Goal: Task Accomplishment & Management: Complete application form

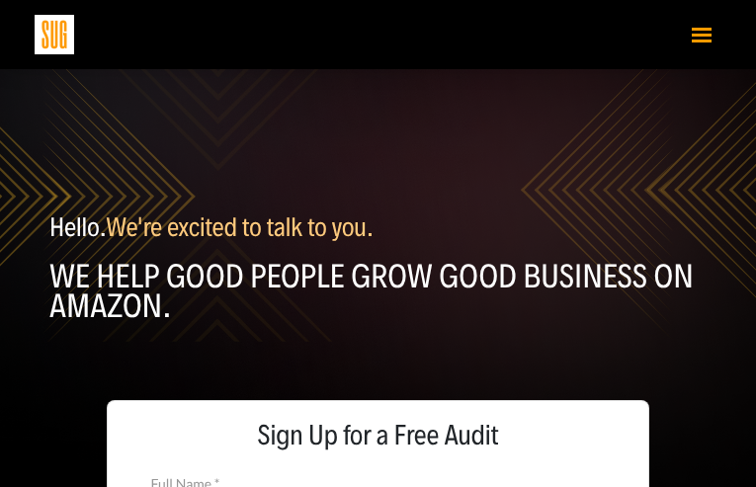
type input "CsnpfbxhOqznOgnY"
type input "FOiGZKiqVTAxLSvV"
type input "[EMAIL_ADDRESS][DOMAIN_NAME]"
type input "8278964325"
type input "xtSaZZGyEweOWzbn"
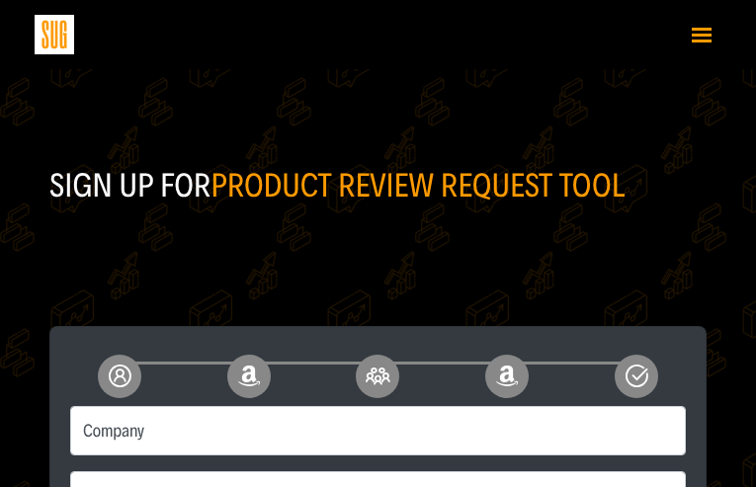
type input "vFbbakbeUtD"
type input "ibgTqHcYYcQfJv"
type input "9661850348"
type input "ABiyqMgSixSsE"
type input "zavujabi08@gmail.com"
